Goal: Task Accomplishment & Management: Use online tool/utility

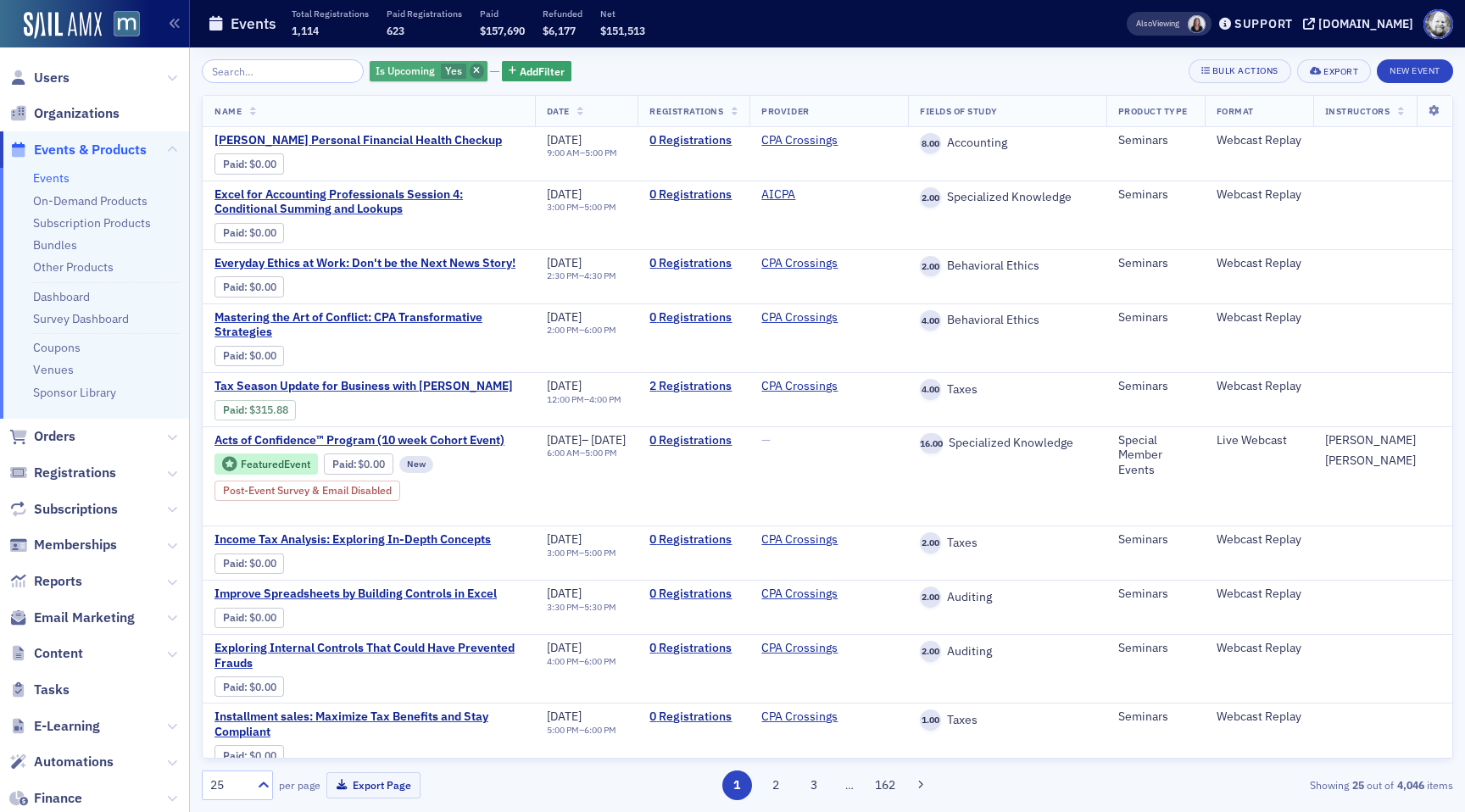
click at [470, 75] on span "button" at bounding box center [476, 70] width 15 height 15
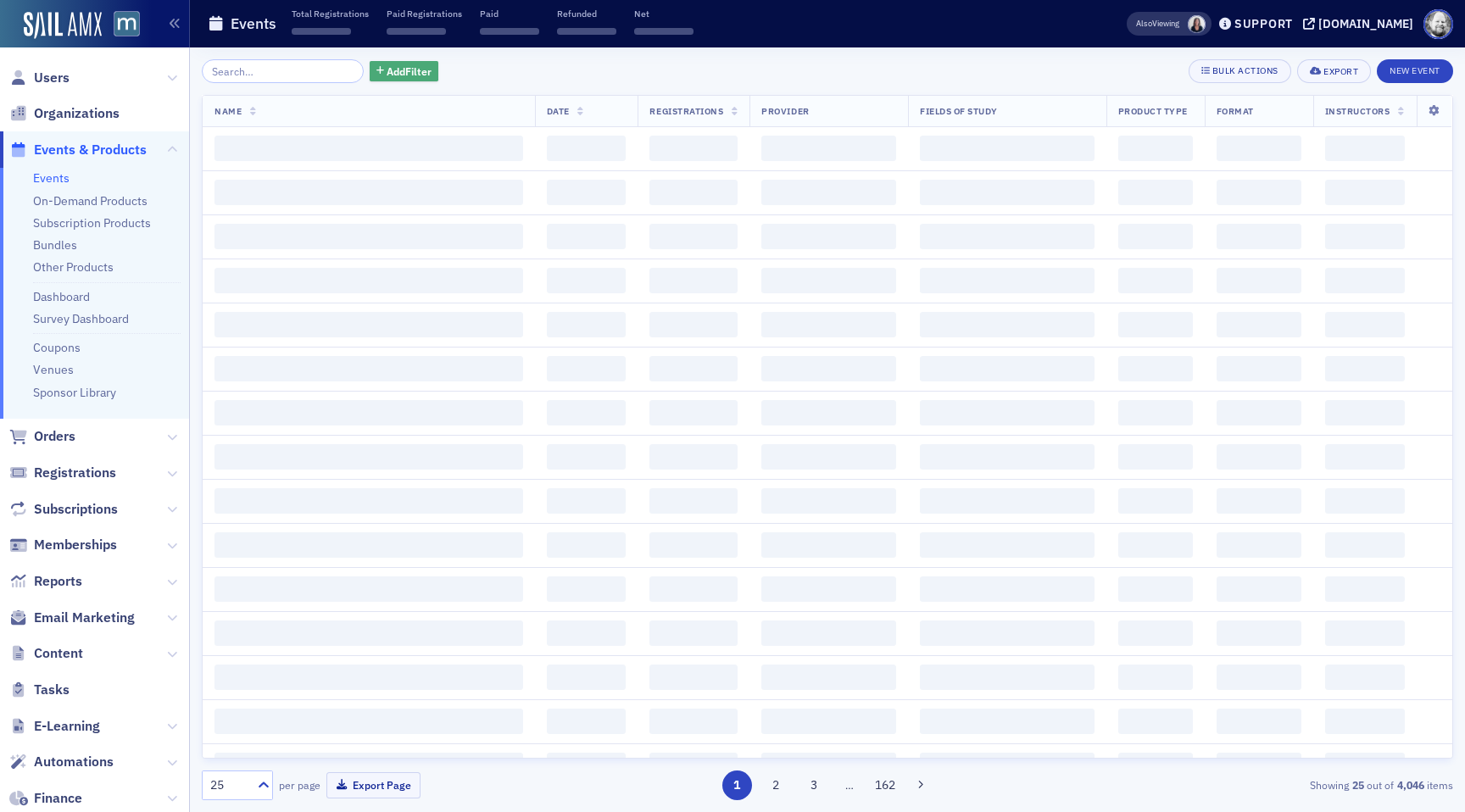
click at [386, 75] on span "Add Filter" at bounding box center [408, 70] width 45 height 15
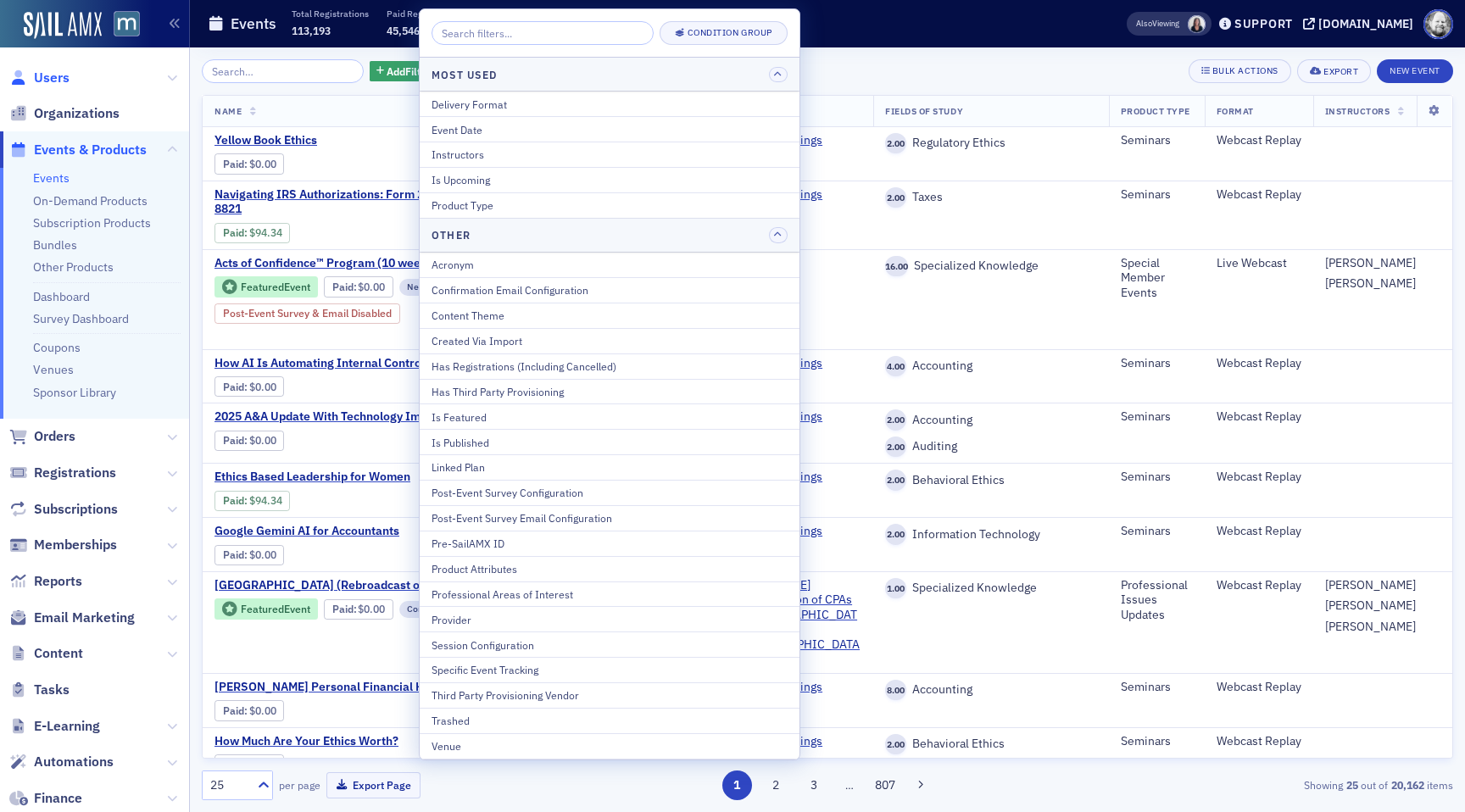
click at [68, 78] on span "Users" at bounding box center [94, 77] width 189 height 37
click at [57, 79] on span "Users" at bounding box center [52, 77] width 36 height 19
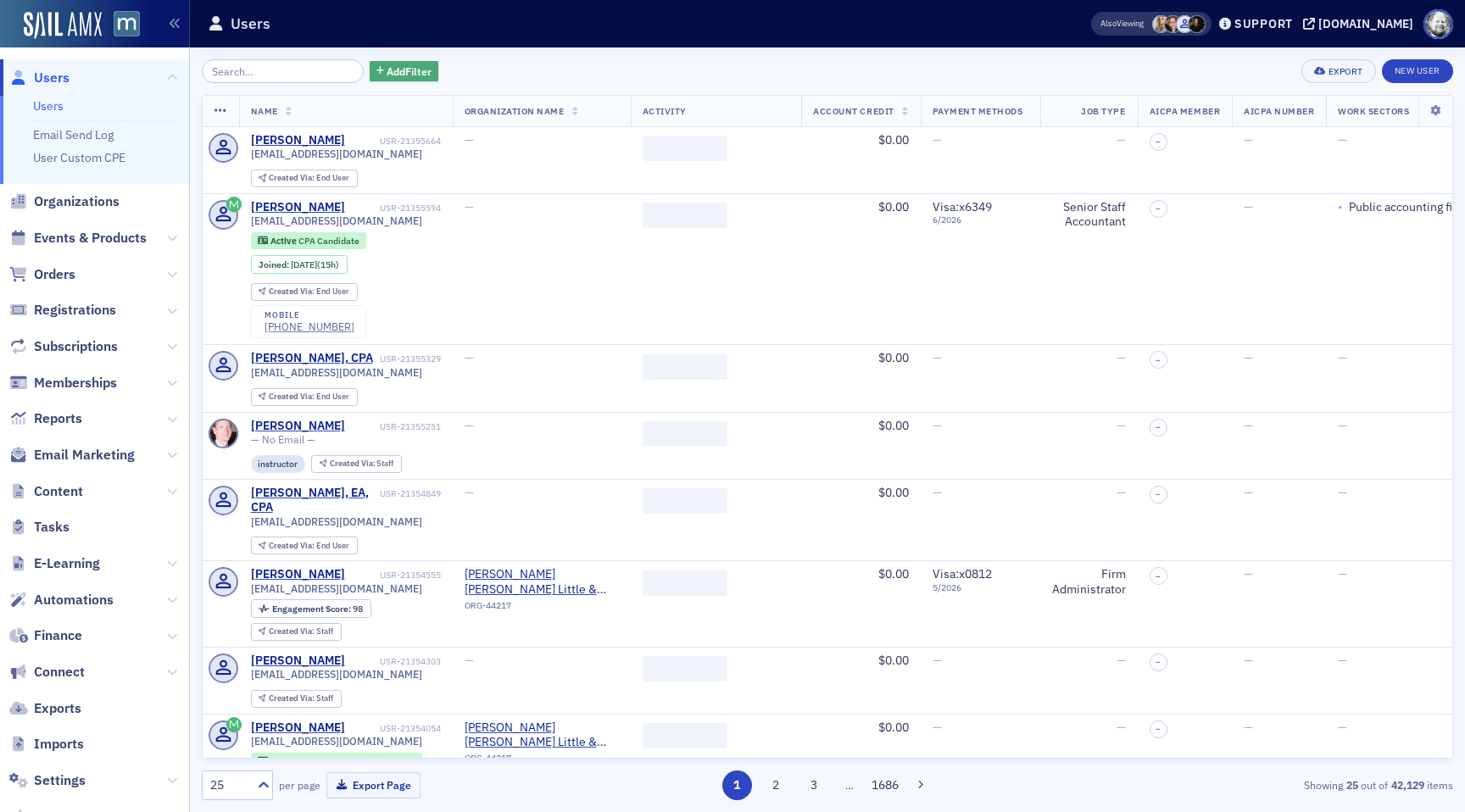
click at [397, 71] on span "Add Filter" at bounding box center [408, 70] width 45 height 15
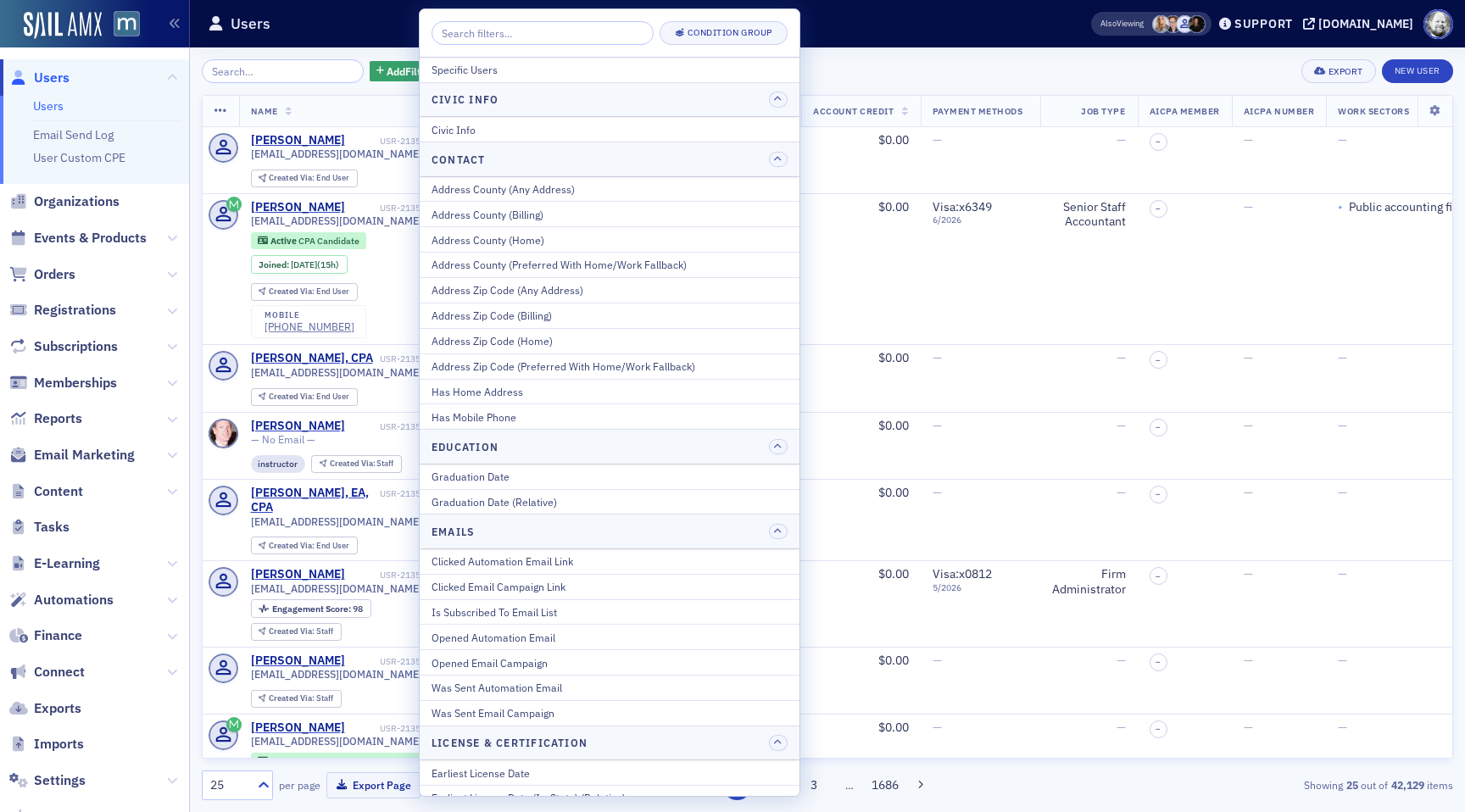
click at [1170, 26] on span at bounding box center [1161, 24] width 18 height 18
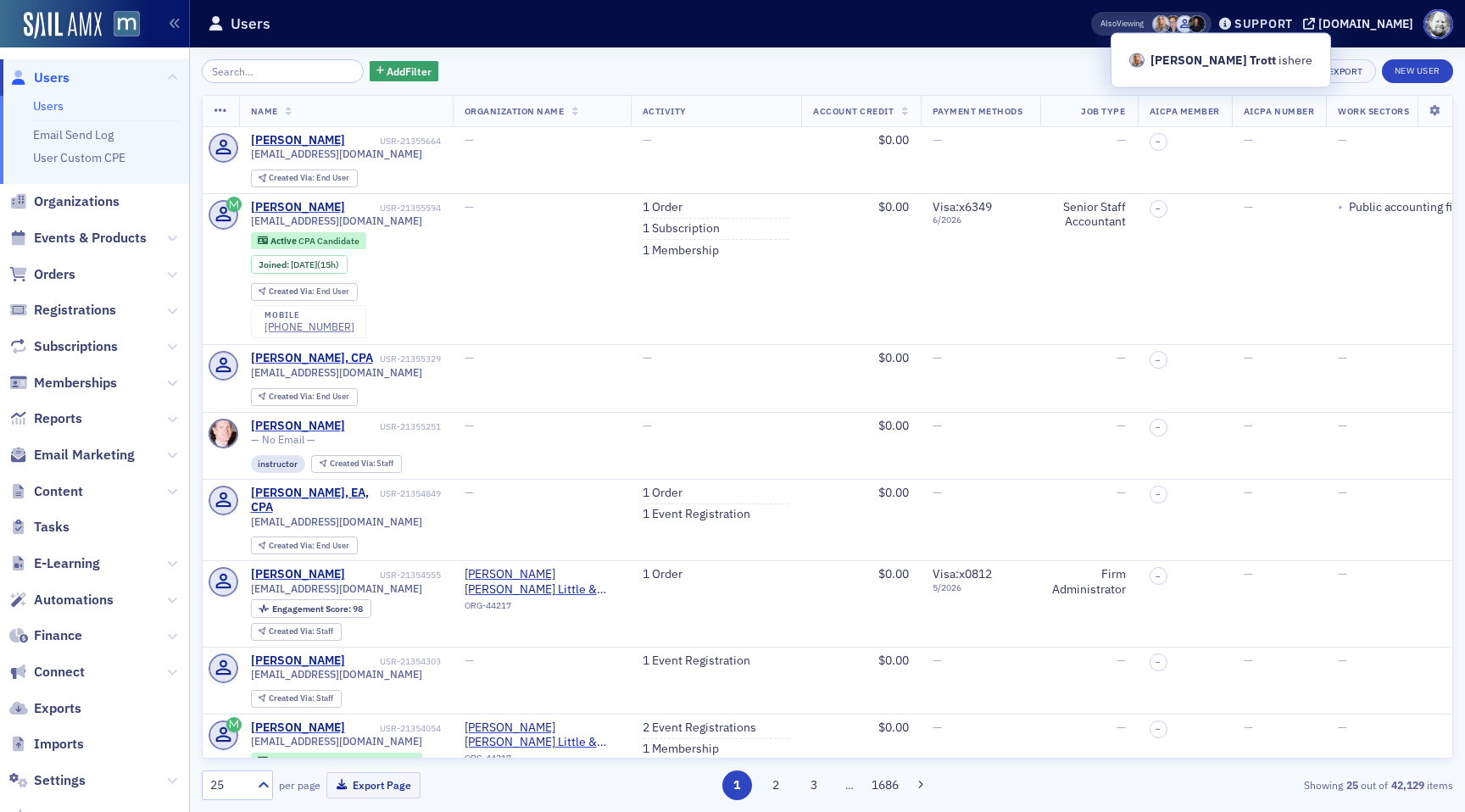
click at [1170, 26] on span at bounding box center [1161, 24] width 18 height 18
click at [393, 59] on div "Add Filter" at bounding box center [320, 71] width 237 height 24
click at [393, 66] on span "Add Filter" at bounding box center [408, 70] width 45 height 15
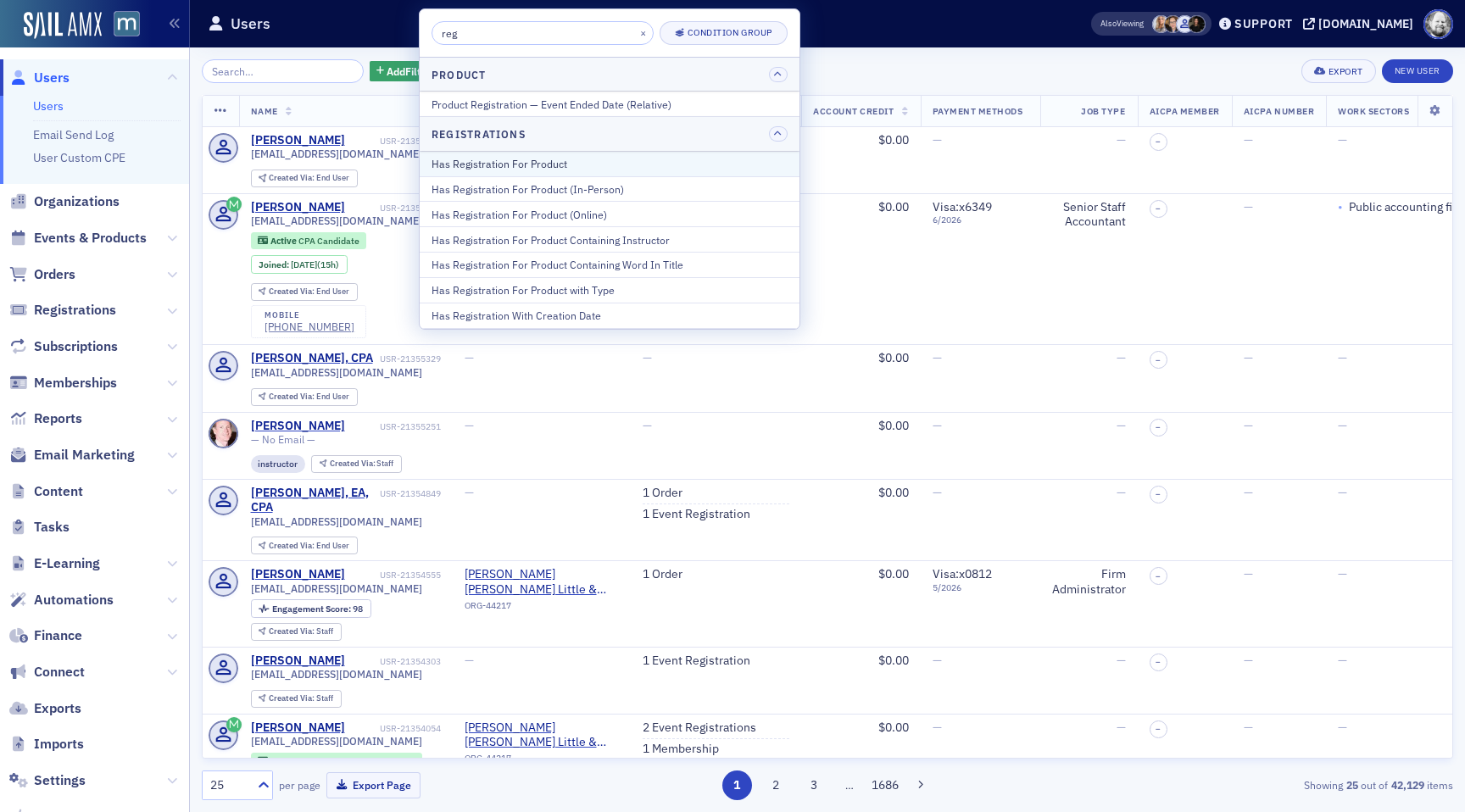
type input "reg"
click at [497, 163] on div "Has Registration For Product" at bounding box center [610, 163] width 357 height 15
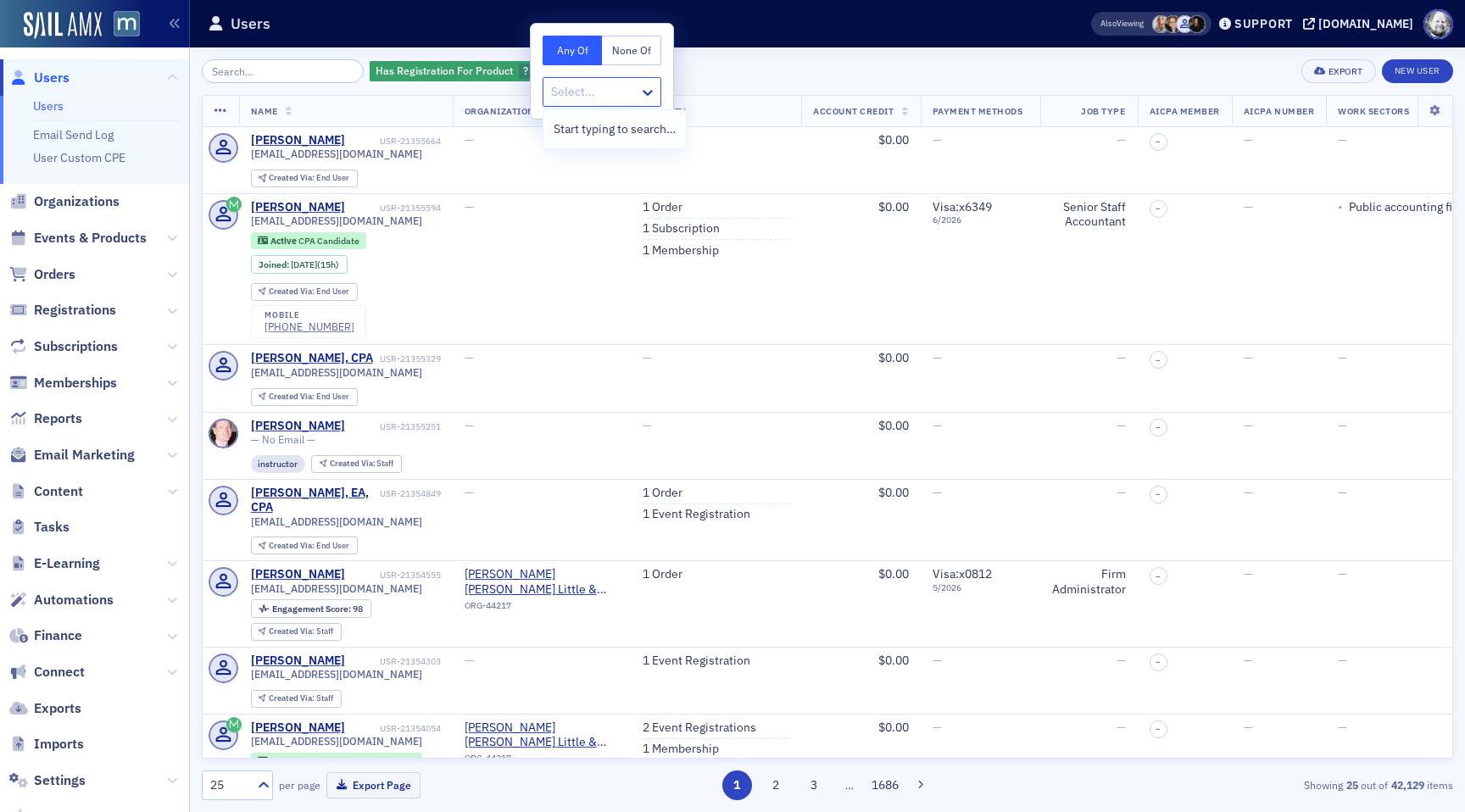
click at [569, 82] on div at bounding box center [593, 91] width 88 height 21
click at [372, 777] on button "Export Page" at bounding box center [373, 785] width 94 height 27
click at [984, 59] on div "Has Registration For Product ? Add Filter Export New User" at bounding box center [828, 71] width 1252 height 24
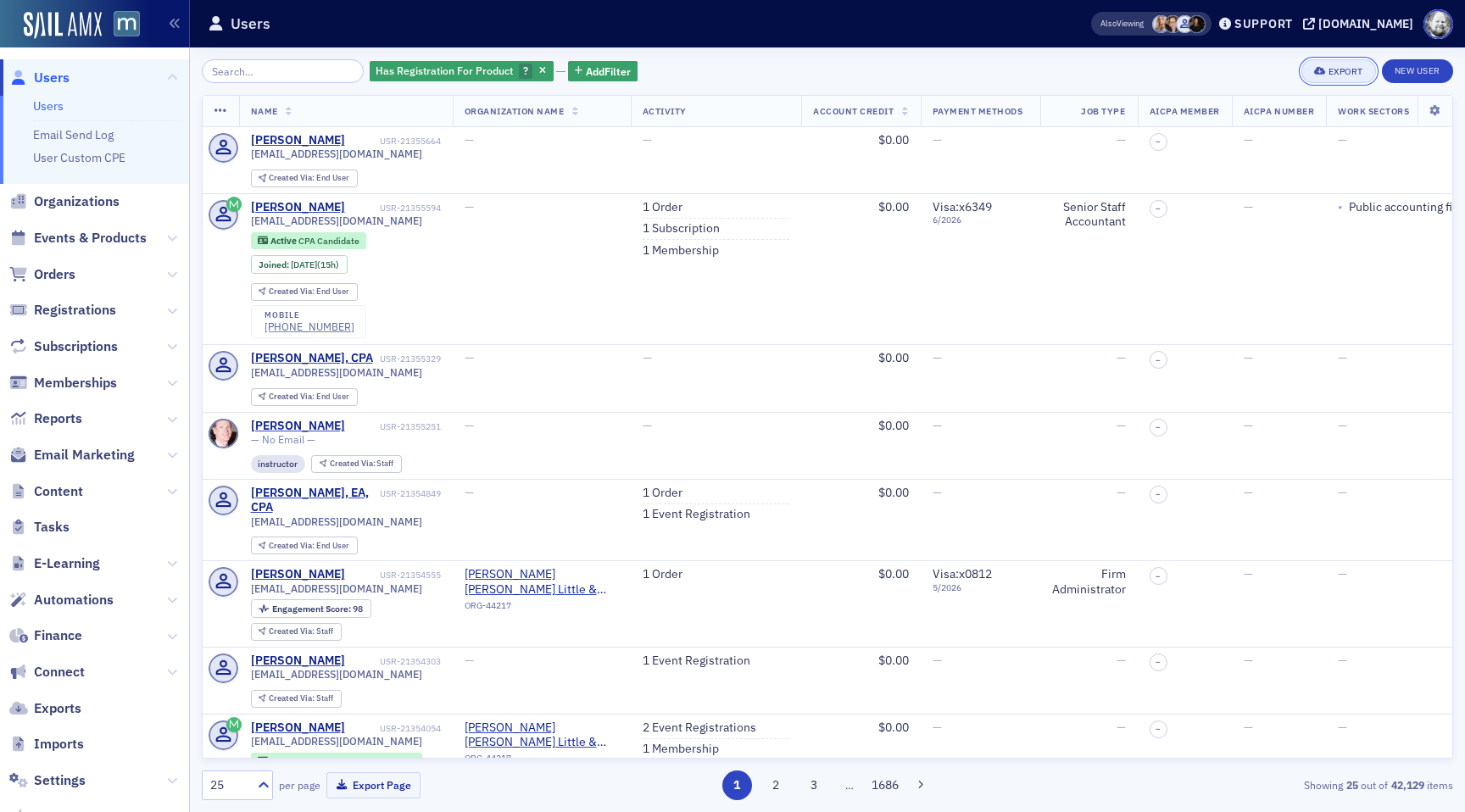
click at [1349, 67] on div "Export" at bounding box center [1346, 71] width 35 height 9
click at [1076, 55] on div "Has Registration For Product ? Add Filter Export New User Name Organization Nam…" at bounding box center [828, 430] width 1252 height 764
click at [1338, 67] on div "Export" at bounding box center [1346, 71] width 35 height 9
click at [1337, 67] on div "Export" at bounding box center [1346, 71] width 35 height 9
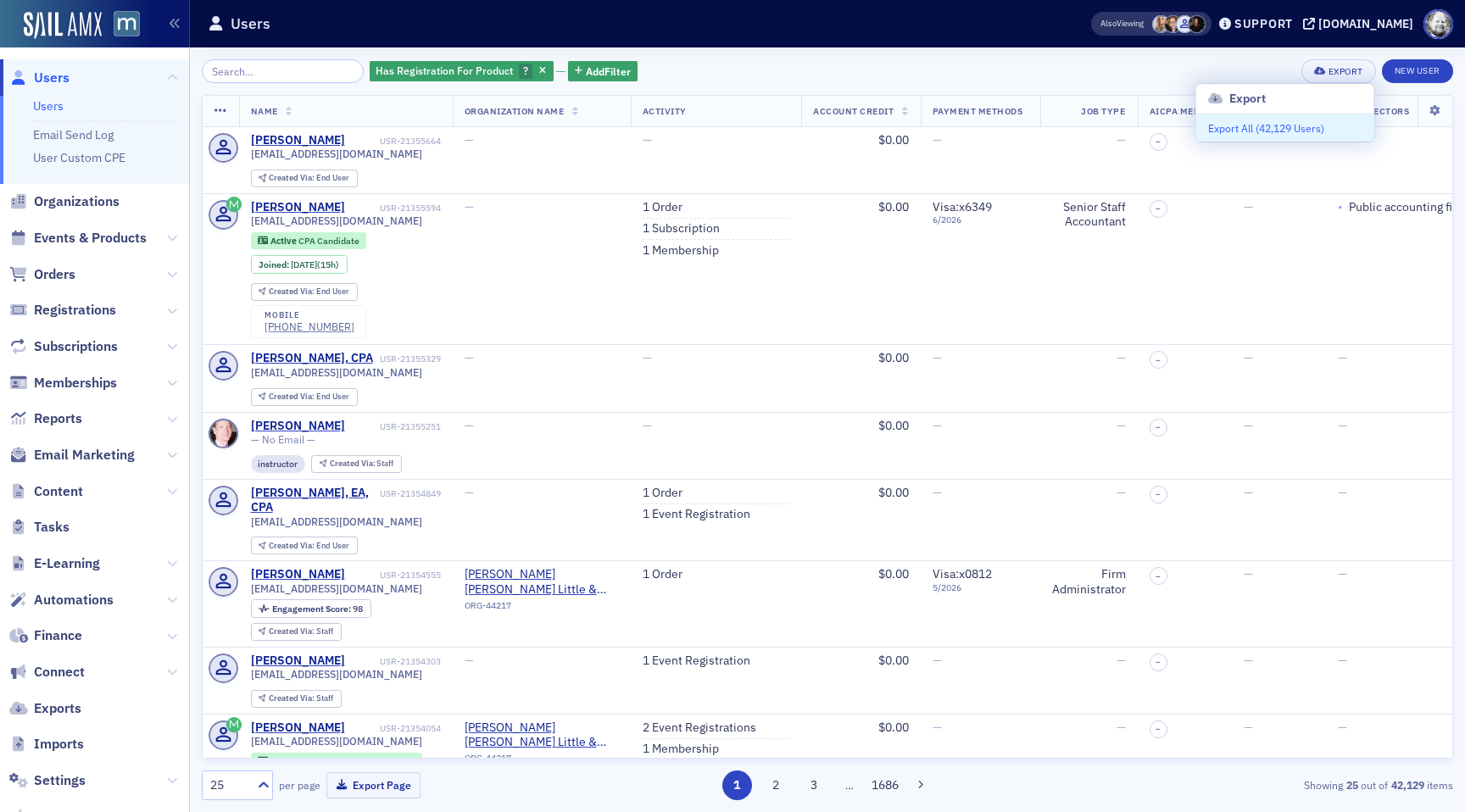
click at [1296, 127] on button "Export All ( 42,129 Users )" at bounding box center [1286, 128] width 178 height 27
